Goal: Communication & Community: Ask a question

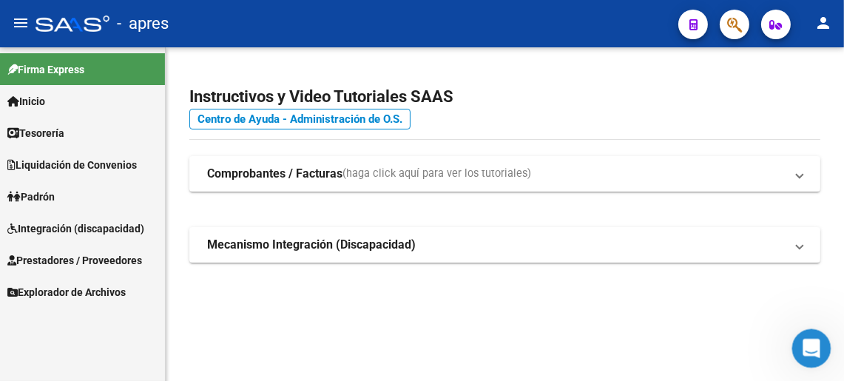
click at [802, 357] on div "Abrir Intercom Messenger" at bounding box center [809, 346] width 49 height 49
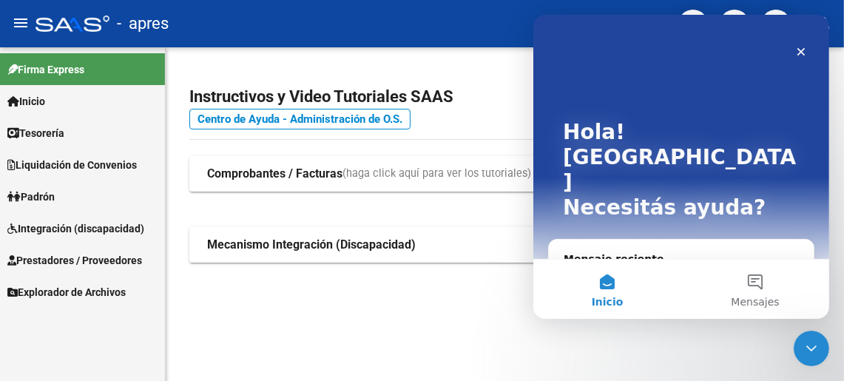
click at [615, 283] on button "Inicio" at bounding box center [606, 289] width 148 height 59
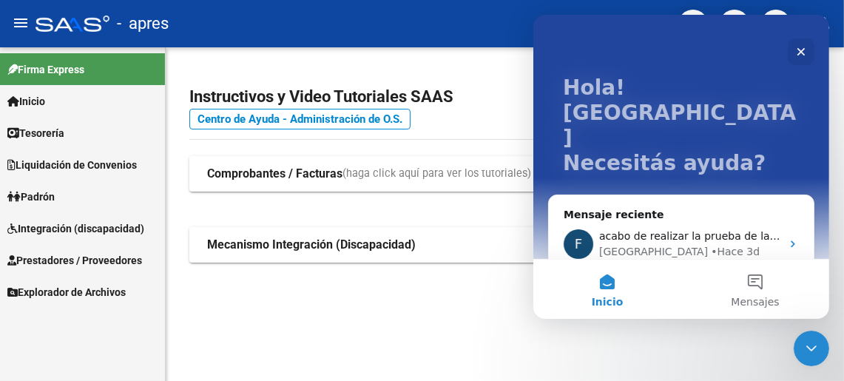
scroll to position [62, 0]
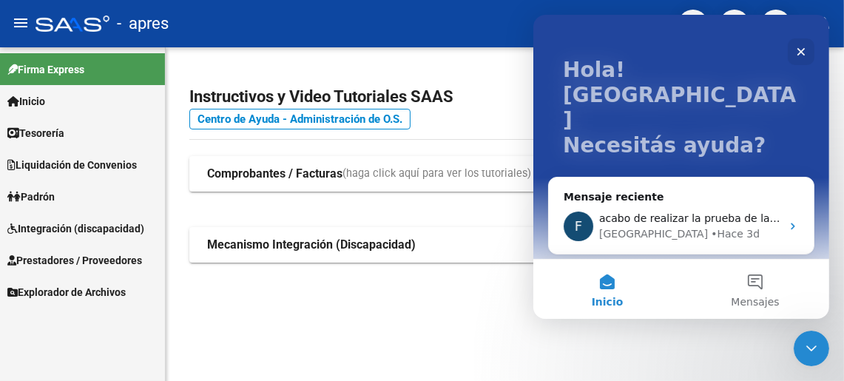
click at [623, 274] on div "Envíanos un mensaje" at bounding box center [671, 282] width 217 height 16
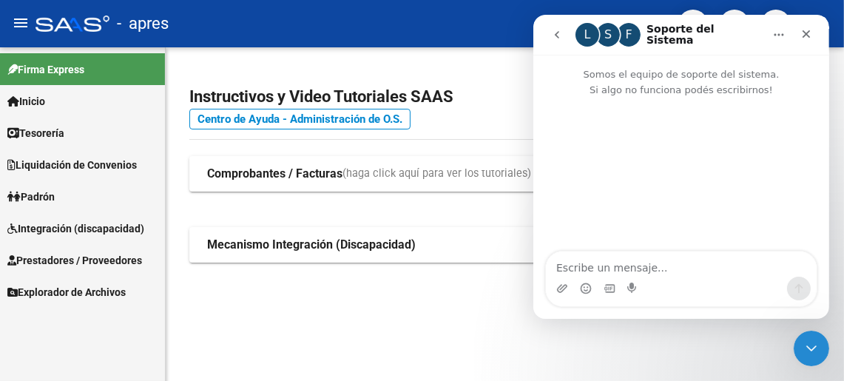
scroll to position [2, 0]
type textarea "Hola! buenos días."
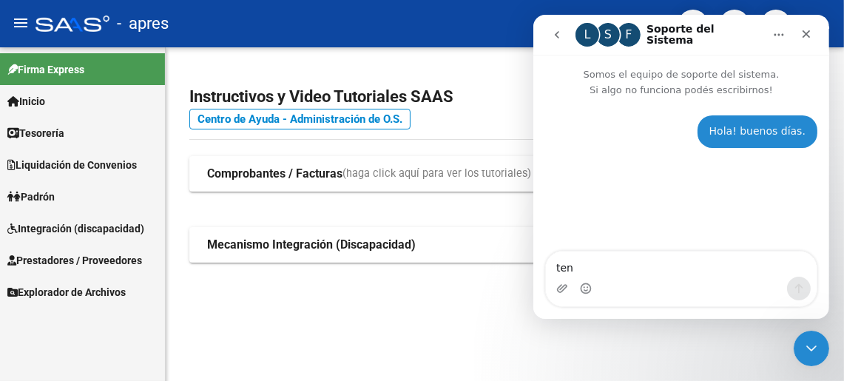
type textarea "tene"
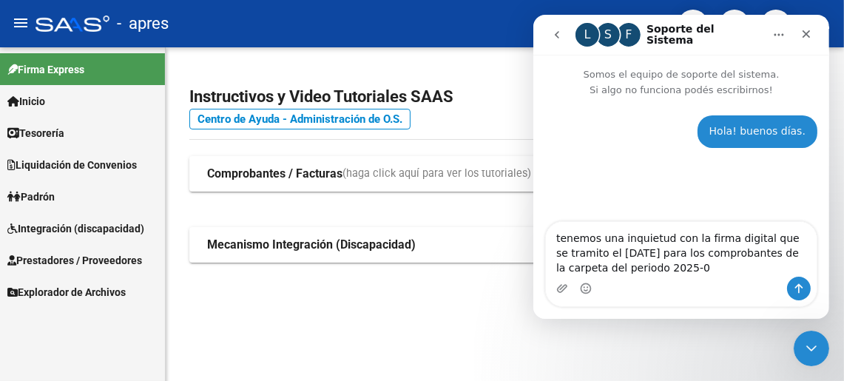
type textarea "tenemos una inquietud con la firma digital que se tramito el [DATE] para los co…"
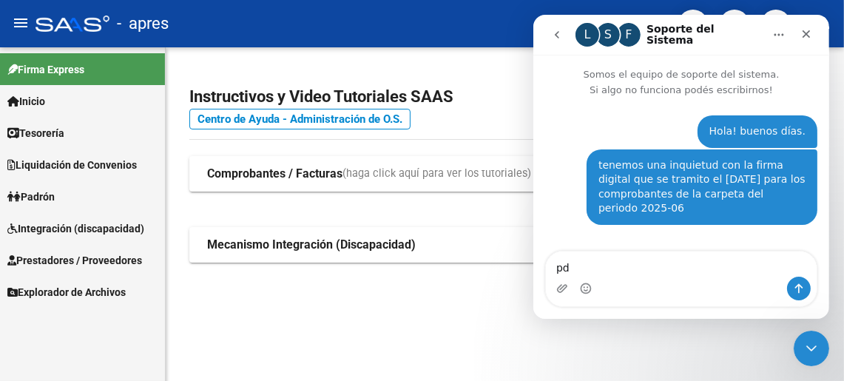
type textarea "p"
type textarea "podrian orientarnos."
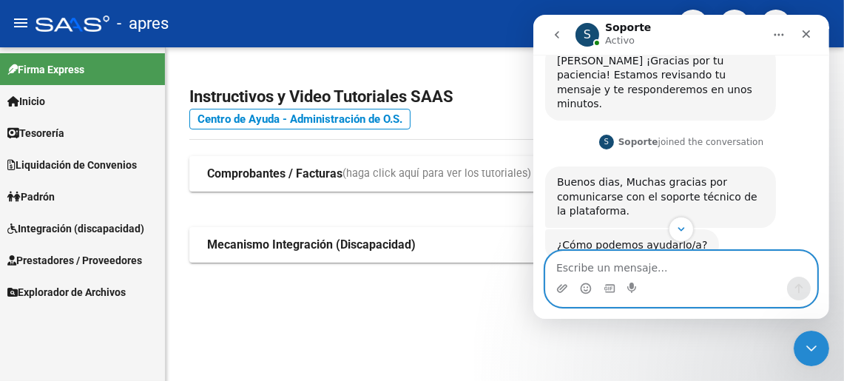
scroll to position [251, 0]
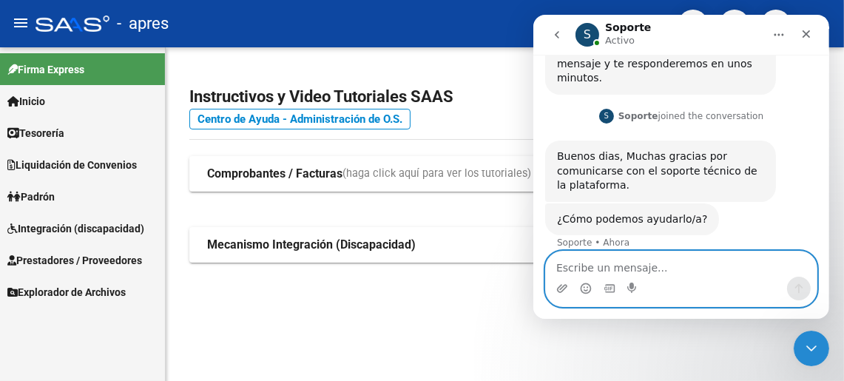
click at [606, 261] on textarea "Escribe un mensaje..." at bounding box center [680, 263] width 271 height 25
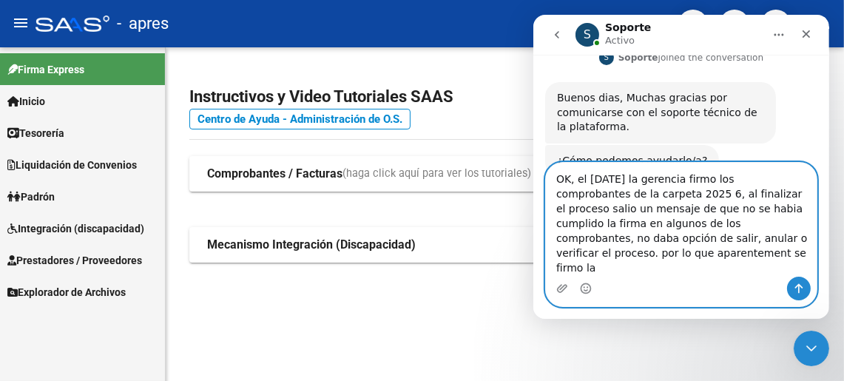
scroll to position [325, 0]
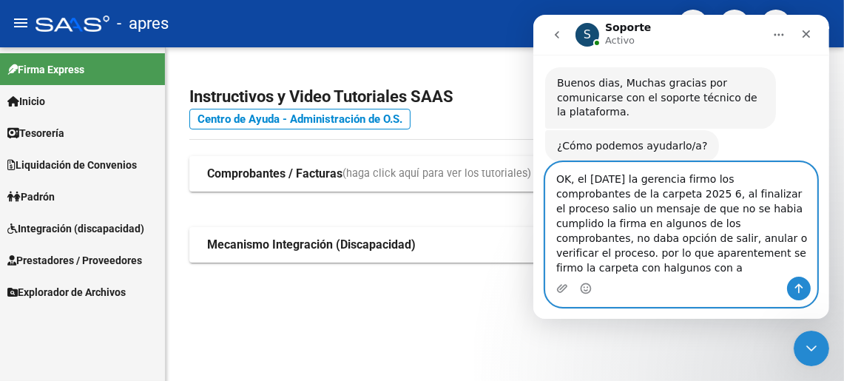
click at [635, 260] on textarea "OK, el [DATE] la gerencia firmo los comprobantes de la carpeta 2025 6, al final…" at bounding box center [680, 220] width 271 height 114
type textarea "OK, el [DATE] la gerencia firmo los comprobantes de la carpeta 2025 6, al final…"
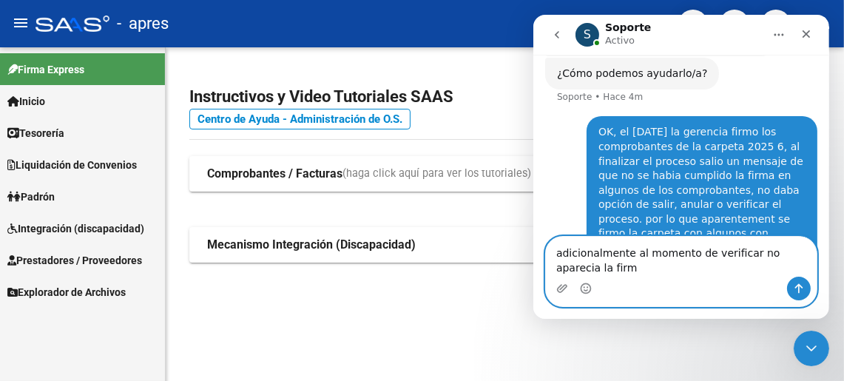
scroll to position [411, 0]
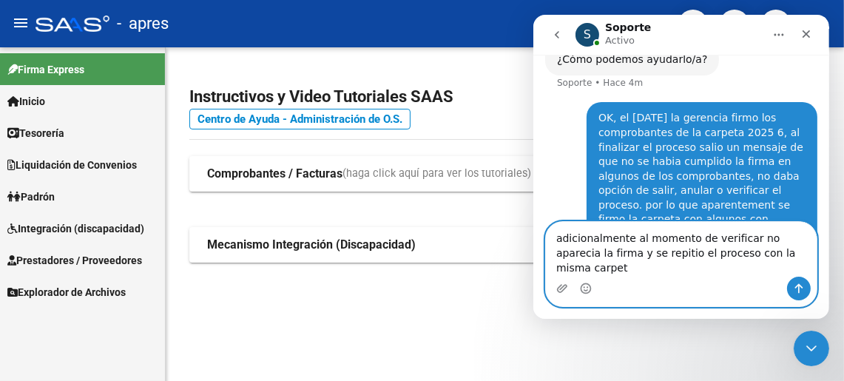
type textarea "adicionalmente al momento de verificar no aparecia la firma y se repitio el pro…"
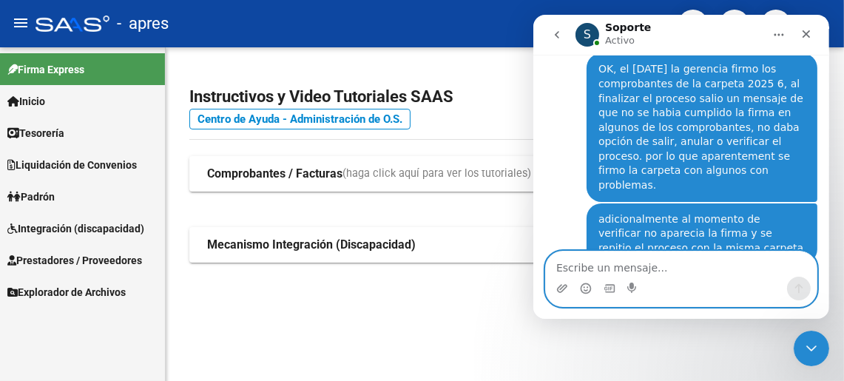
scroll to position [459, 0]
type textarea "l"
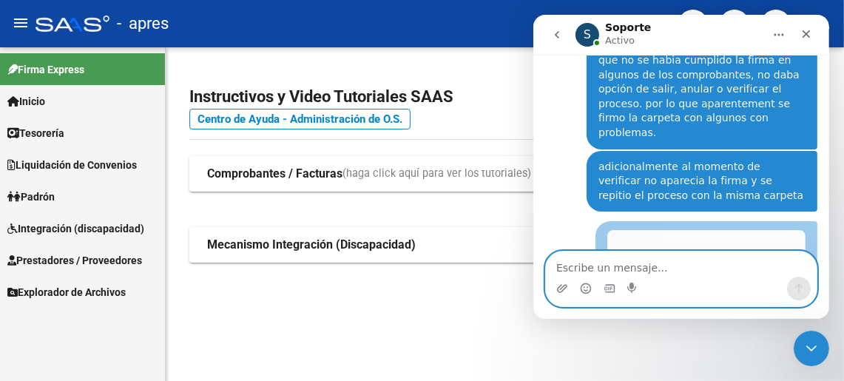
scroll to position [531, 0]
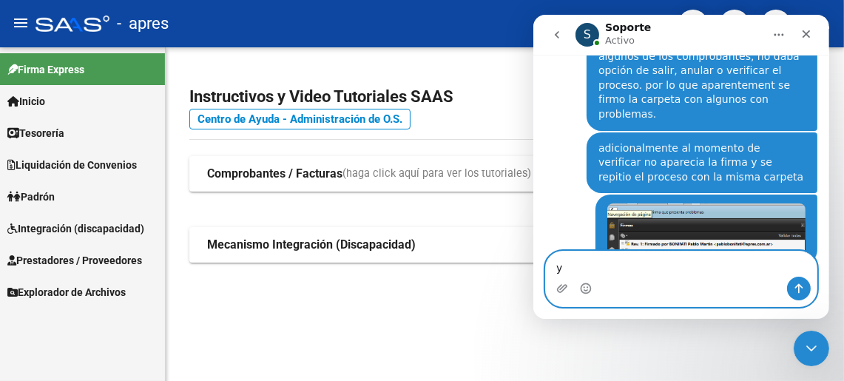
type textarea "y"
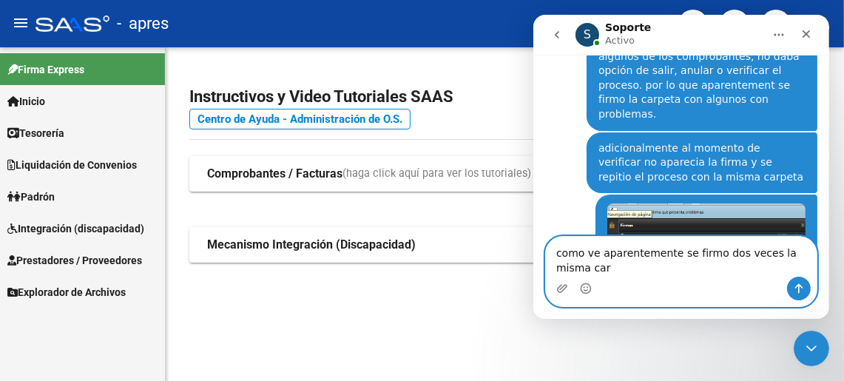
scroll to position [545, 0]
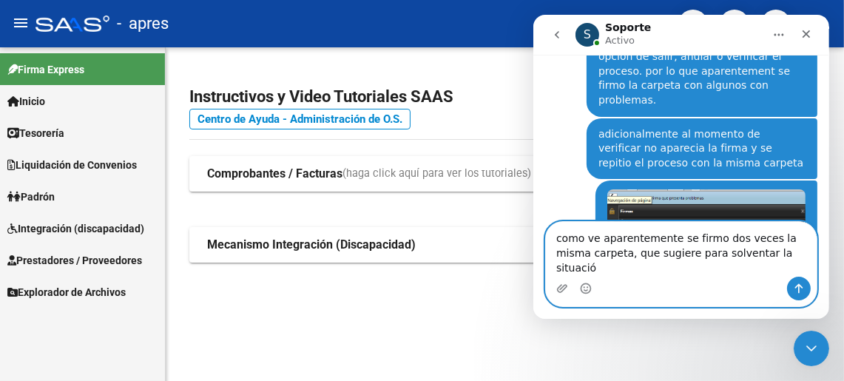
type textarea "como ve aparentemente se firmo dos veces la misma carpeta, que sugiere para sol…"
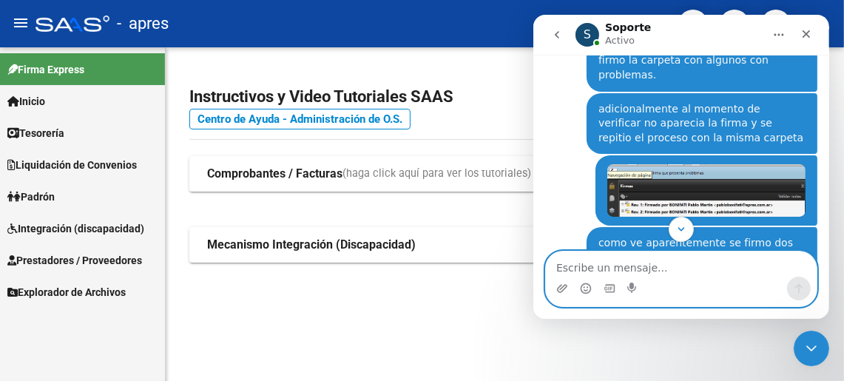
scroll to position [594, 0]
